Goal: Task Accomplishment & Management: Use online tool/utility

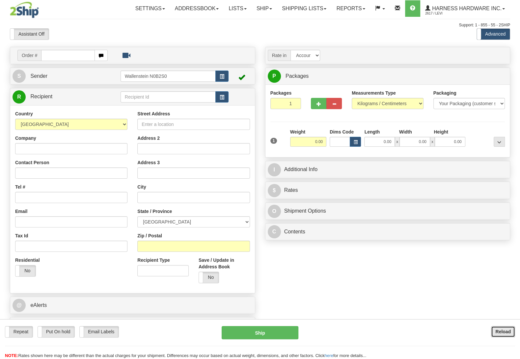
click at [505, 329] on b "Reload" at bounding box center [503, 331] width 15 height 5
click at [140, 106] on div "SERM" at bounding box center [166, 107] width 88 height 7
type input "SERM"
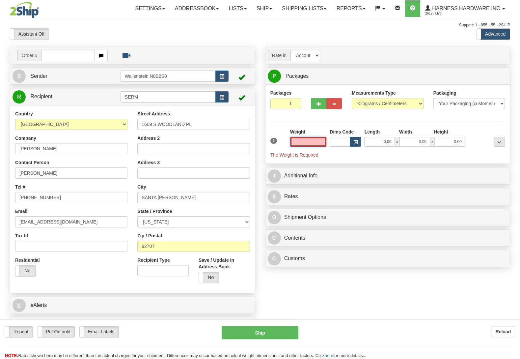
click at [322, 145] on input "text" at bounding box center [308, 142] width 36 height 10
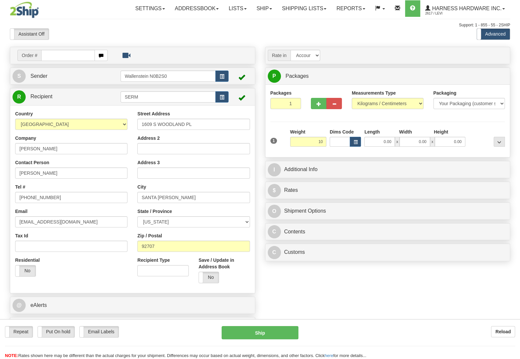
click at [464, 132] on div "Height" at bounding box center [449, 133] width 35 height 8
type input "10.00"
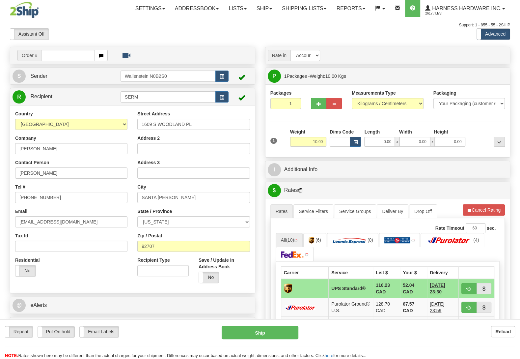
scroll to position [104, 0]
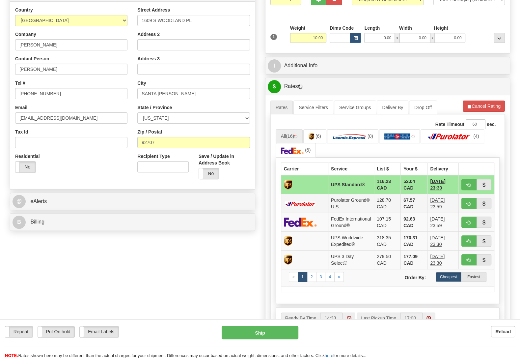
click at [385, 205] on td "128.70 CAD" at bounding box center [387, 203] width 27 height 19
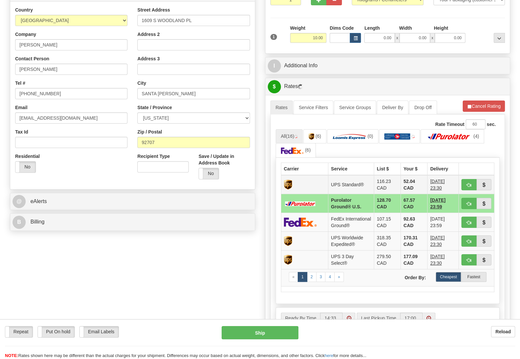
click at [384, 190] on td "116.23 CAD" at bounding box center [387, 184] width 27 height 19
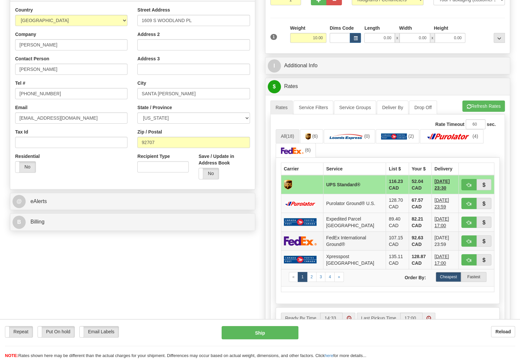
click at [348, 246] on td "FedEx International Ground®" at bounding box center [355, 240] width 63 height 19
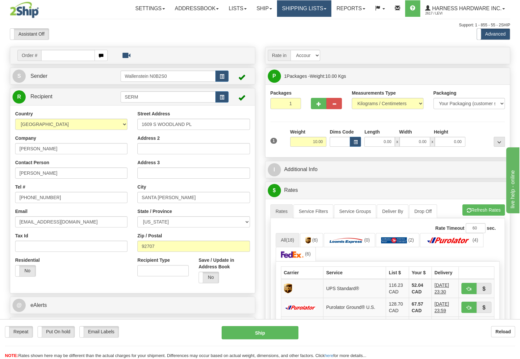
scroll to position [0, 0]
